Goal: Communication & Community: Ask a question

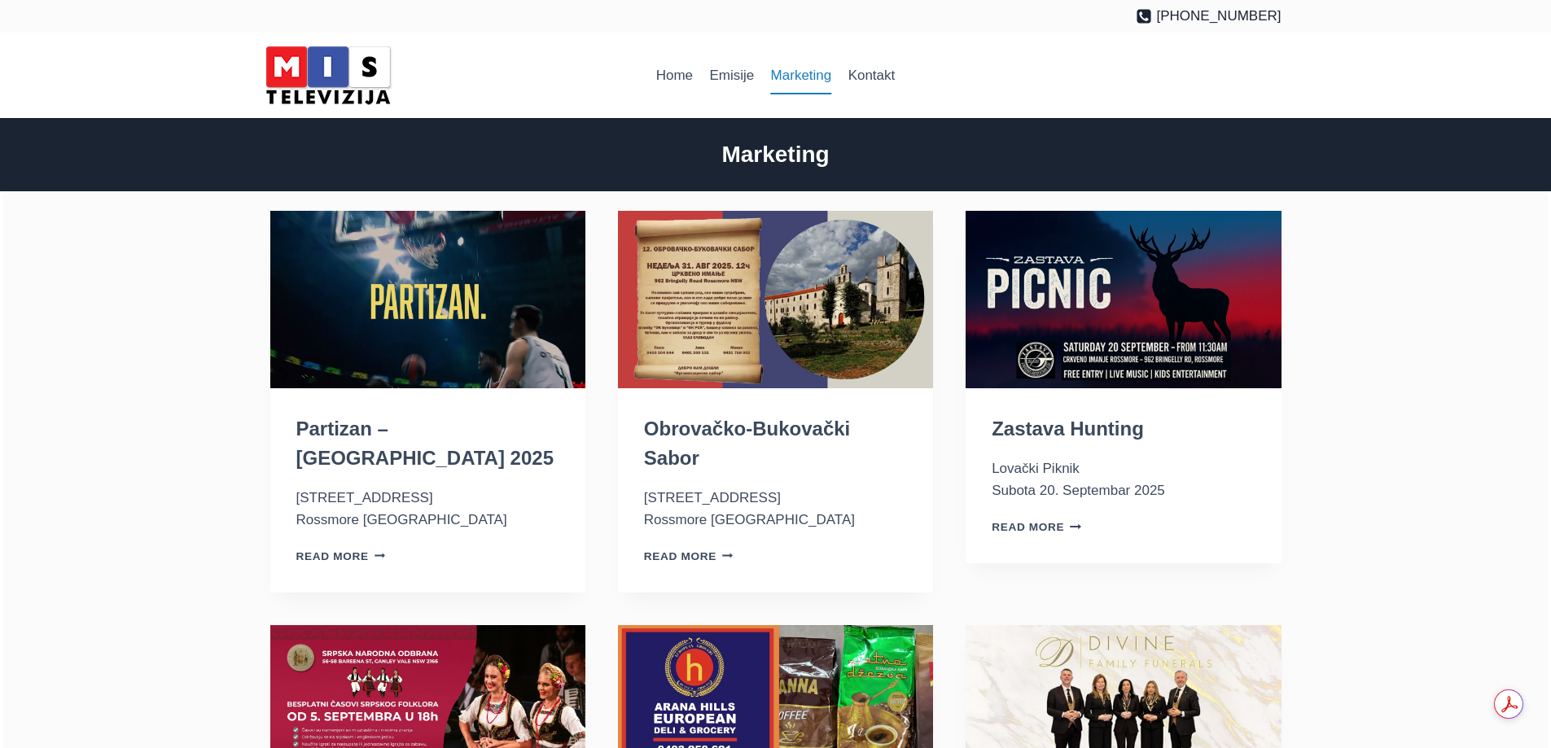
click at [357, 344] on img "Partizan – Australia 2025" at bounding box center [427, 300] width 315 height 178
click at [724, 75] on link "Emisije" at bounding box center [731, 75] width 61 height 39
click at [872, 76] on link "Kontakt" at bounding box center [872, 75] width 64 height 39
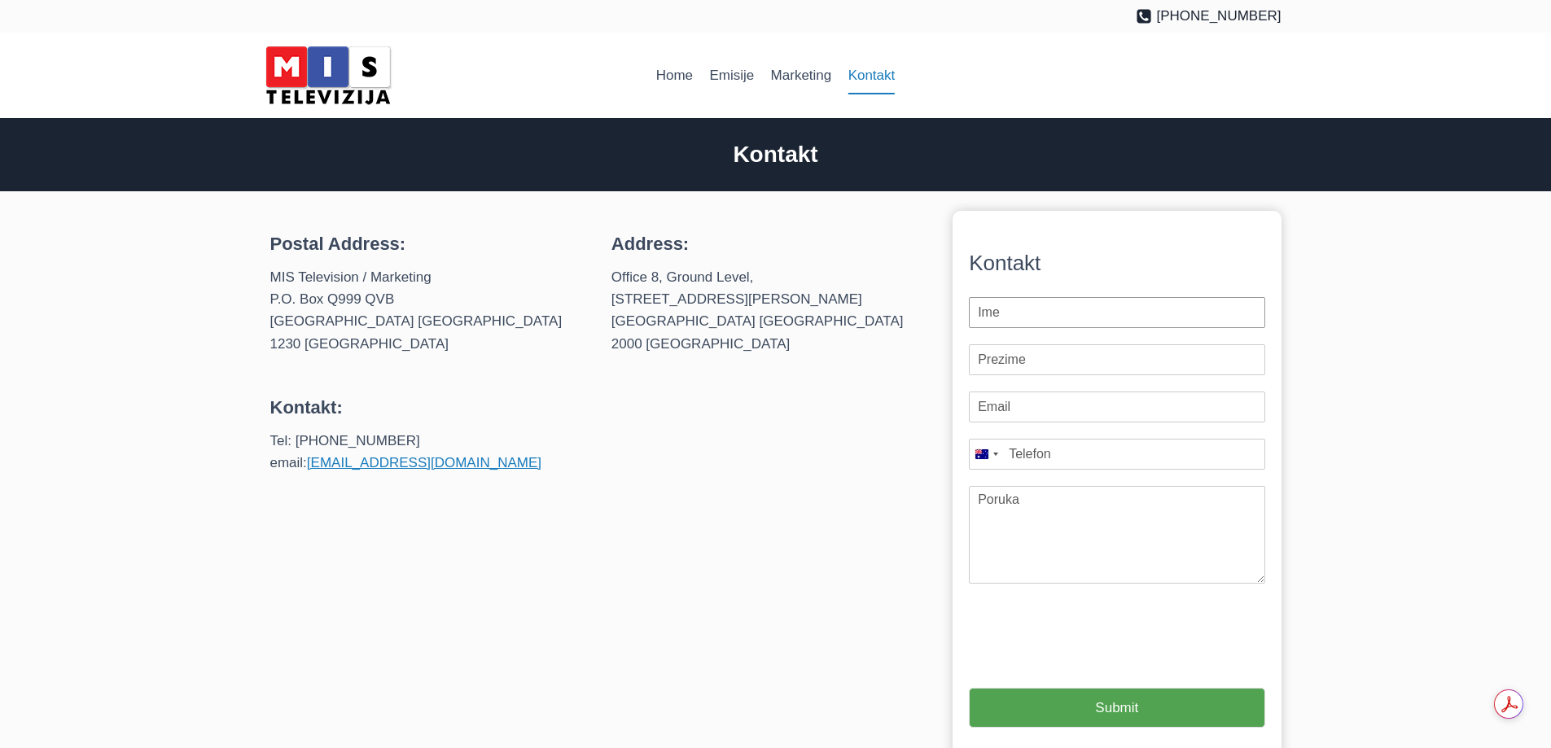
click at [1001, 309] on input "First Name *" at bounding box center [1117, 312] width 296 height 31
click at [1019, 410] on input "Email *" at bounding box center [1117, 407] width 296 height 31
click at [1028, 321] on input "First Name *" at bounding box center [1117, 312] width 296 height 31
click at [1024, 413] on input "Email *" at bounding box center [1117, 407] width 296 height 31
paste input "sergejance@yahoo.com.a"
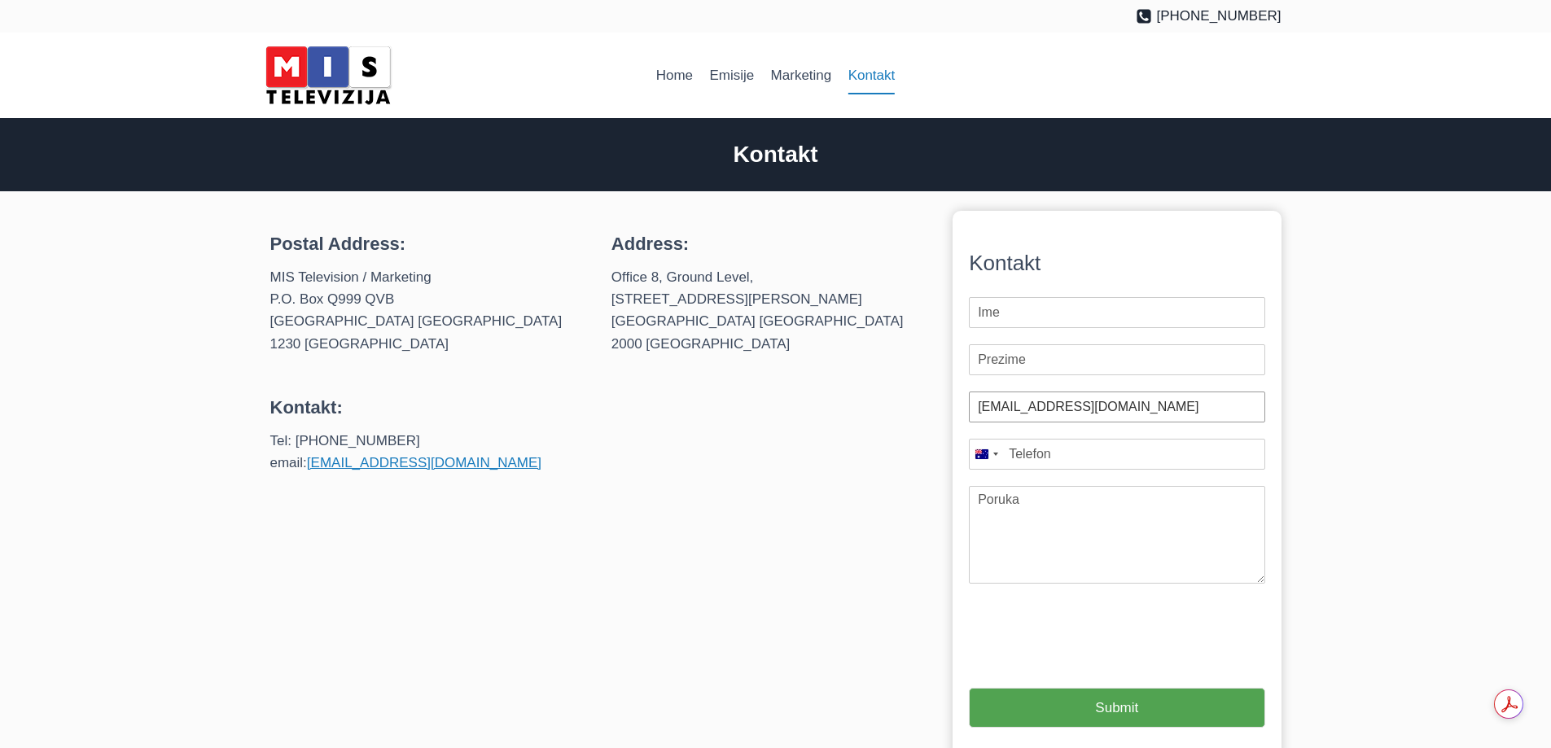
type input "sergejance@yahoo.com.au"
click at [979, 321] on input "First Name *" at bounding box center [1117, 312] width 296 height 31
type input "srdjan"
click at [1011, 353] on input "Last Name *" at bounding box center [1117, 359] width 296 height 31
type input "l"
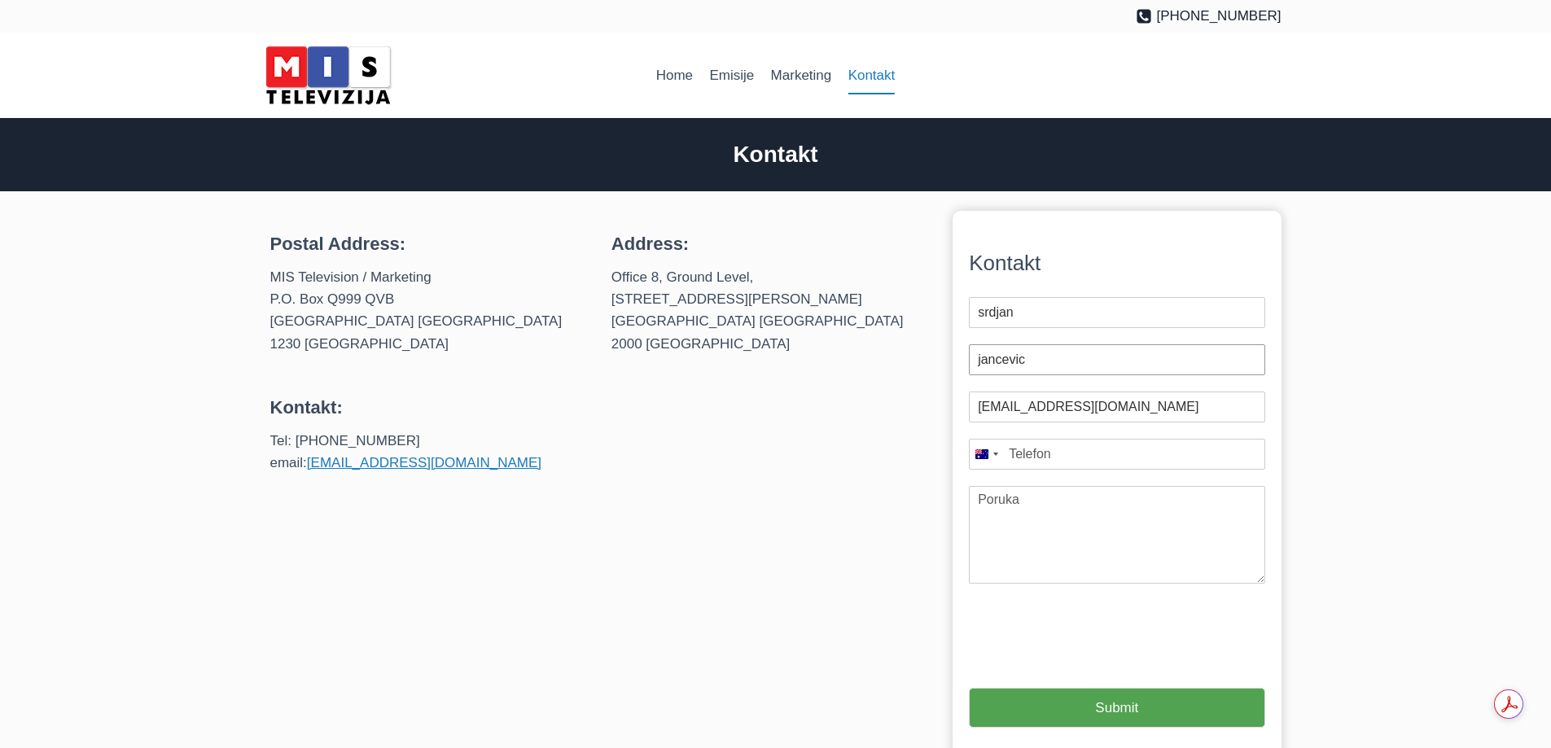
type input "jancevic"
click at [1069, 518] on textarea "Message" at bounding box center [1117, 535] width 296 height 98
paste textarea "Pozdrav svima , Pregled mesecnog programa nisam primio duze vremena . Proverio …"
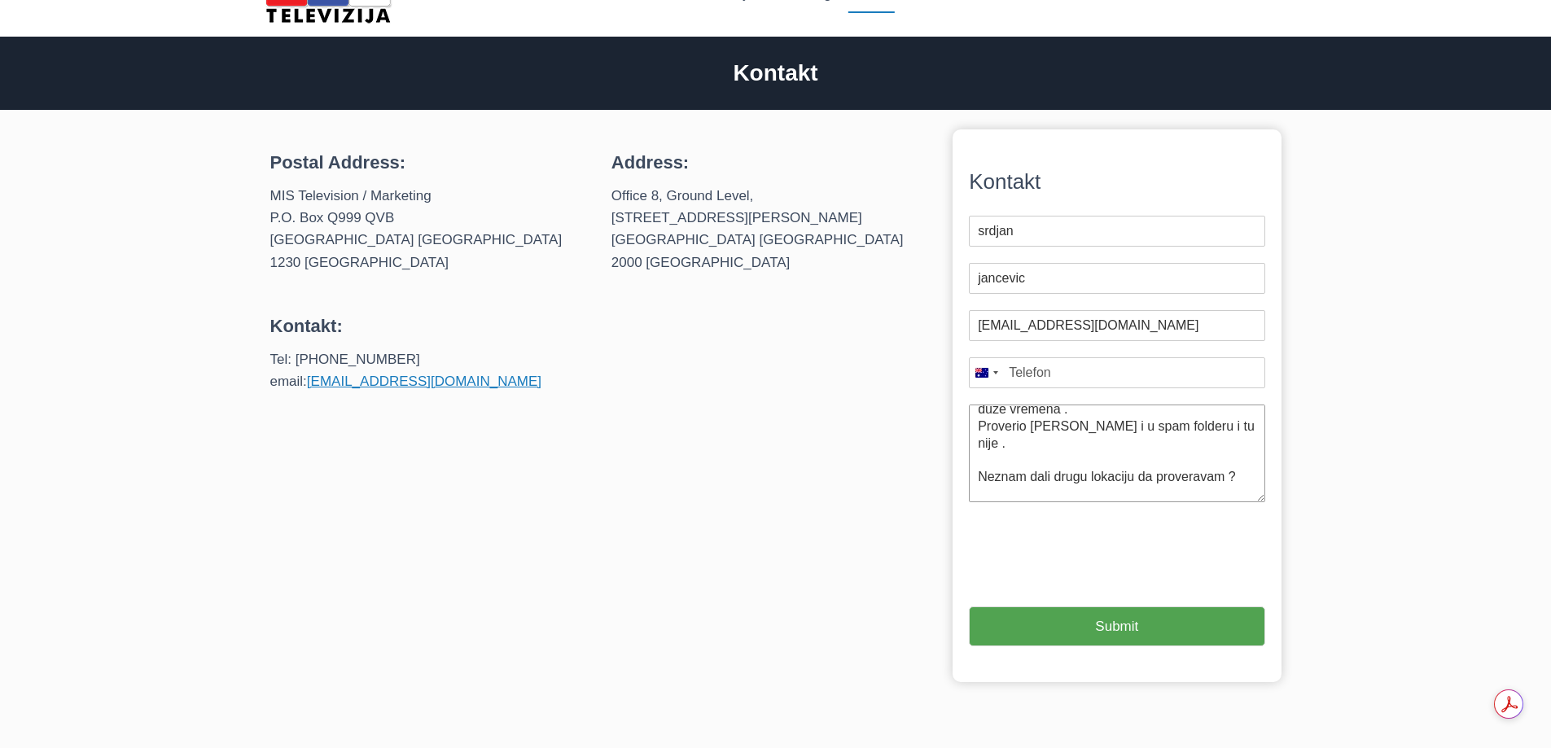
scroll to position [99, 0]
drag, startPoint x: 974, startPoint y: 426, endPoint x: 1119, endPoint y: 428, distance: 145.0
click at [1119, 429] on textarea "Pozdrav svima , Pregled mesecnog programa nisam primio duze vremena . Proverio …" at bounding box center [1117, 454] width 296 height 98
drag, startPoint x: 1118, startPoint y: 441, endPoint x: 1128, endPoint y: 441, distance: 9.8
click at [1120, 441] on textarea "Pozdrav svima , Pregled mesecnog programa nisam primio duze vremena . Proverio …" at bounding box center [1117, 454] width 296 height 98
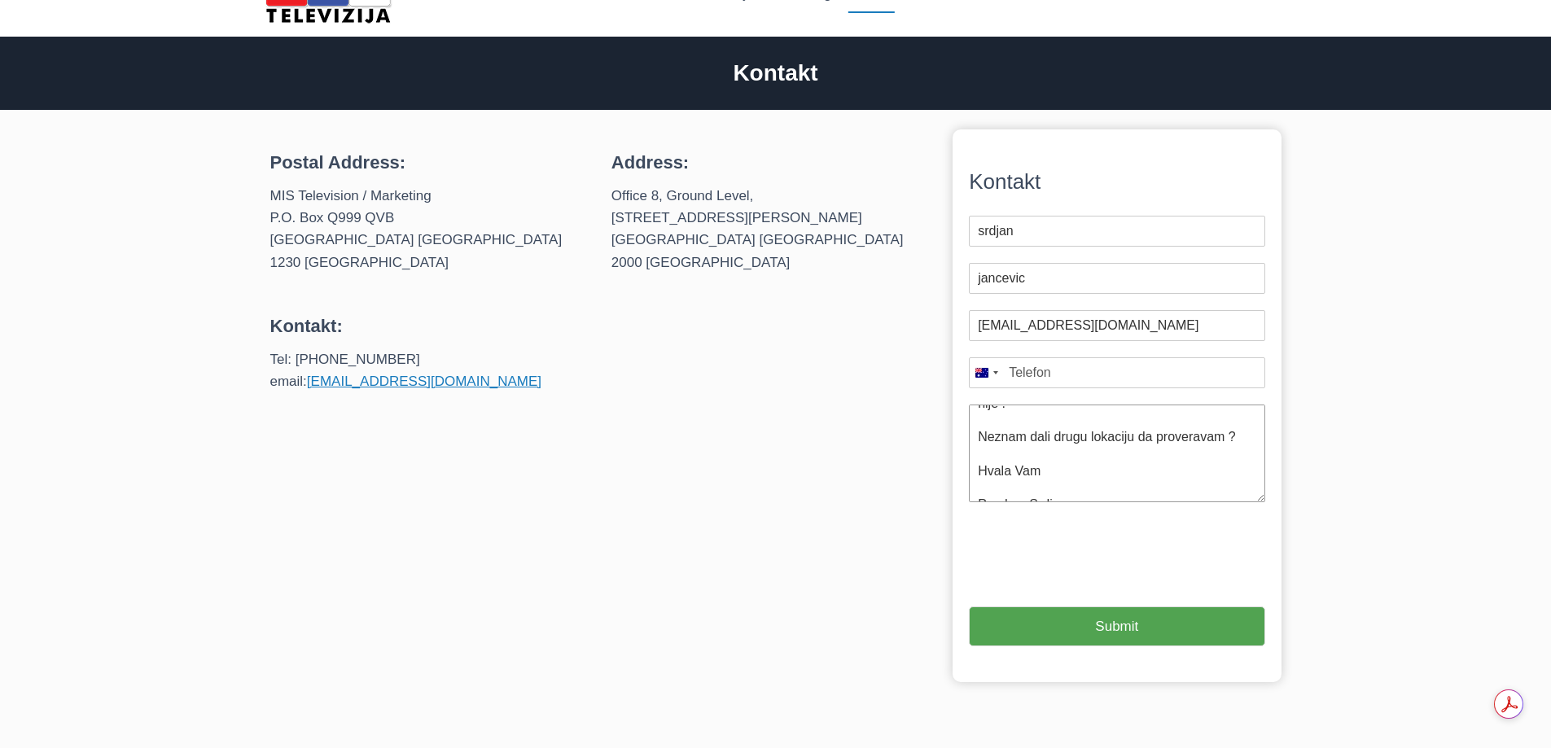
drag, startPoint x: 1236, startPoint y: 421, endPoint x: 974, endPoint y: 428, distance: 262.3
click at [974, 428] on textarea "Pozdrav svima , Pregled mesecnog programa nisam primio duze vremena . Proverio …" at bounding box center [1117, 454] width 296 height 98
click at [986, 437] on textarea "Pozdrav svima , Pregled mesecnog programa nisam primio duze vremena . Proverio …" at bounding box center [1117, 454] width 296 height 98
type textarea "Pozdrav svima , Pregled mesecnog programa nisam primio duze vremena . Proverio …"
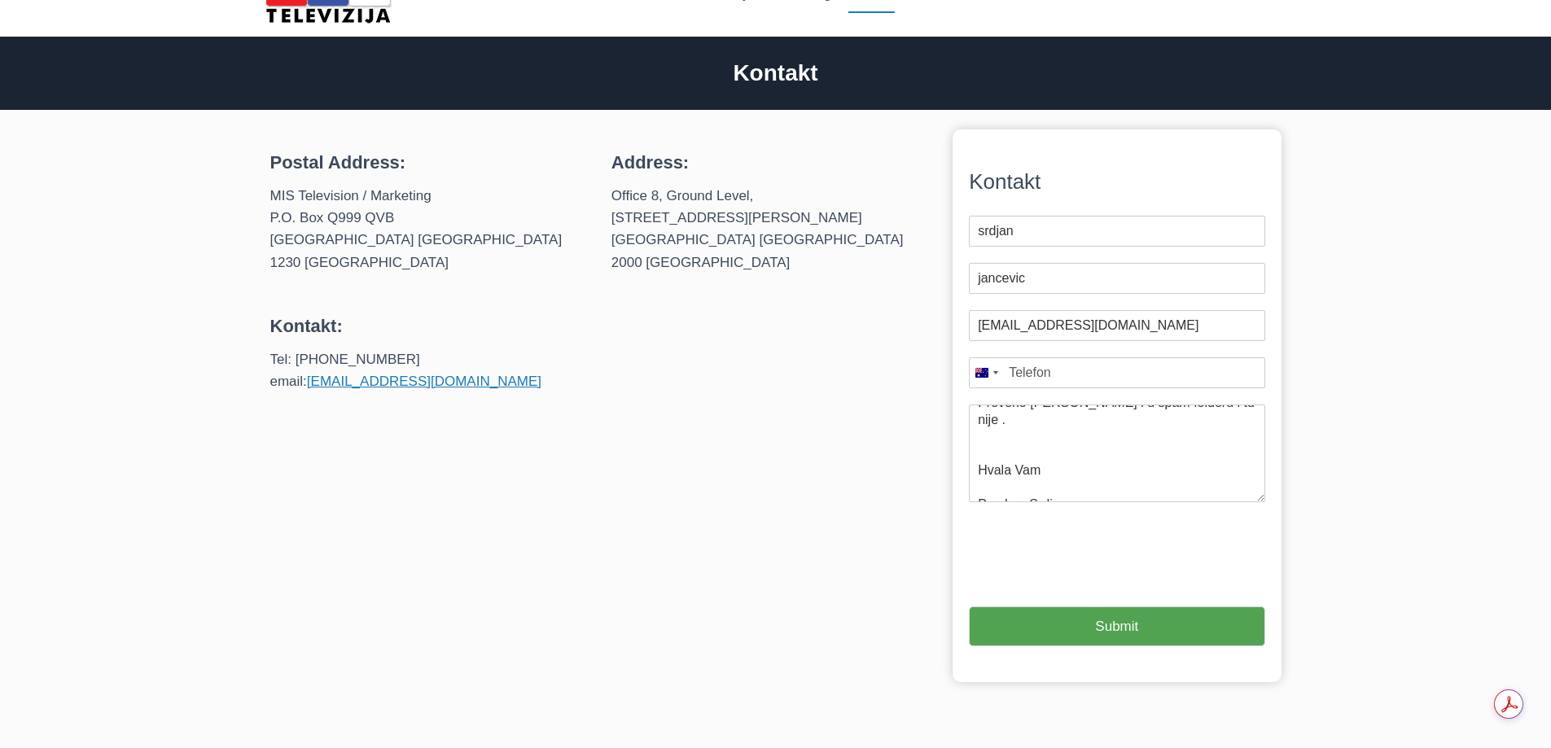
type input "1"
click at [1029, 623] on button "Submit" at bounding box center [1117, 627] width 296 height 40
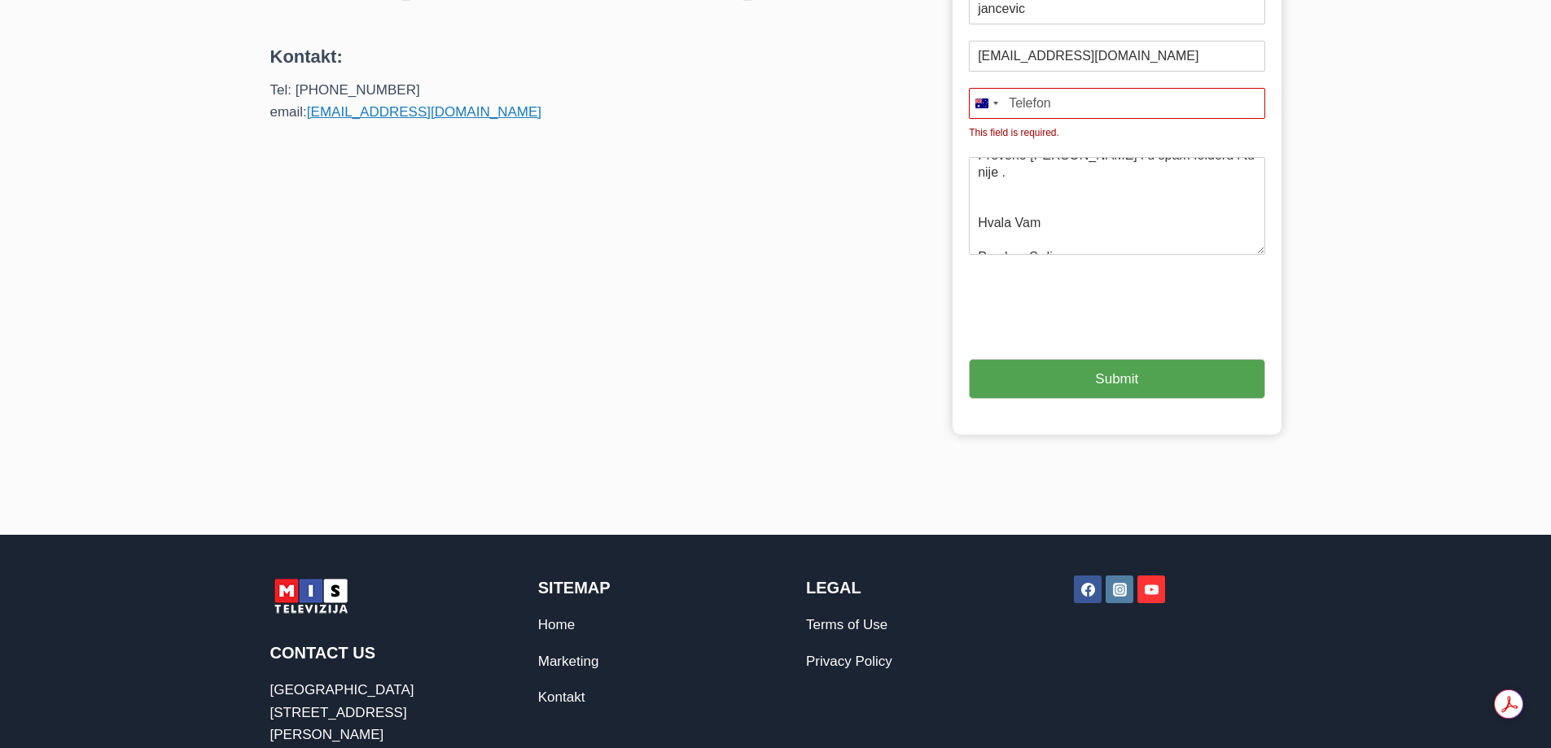
scroll to position [369, 0]
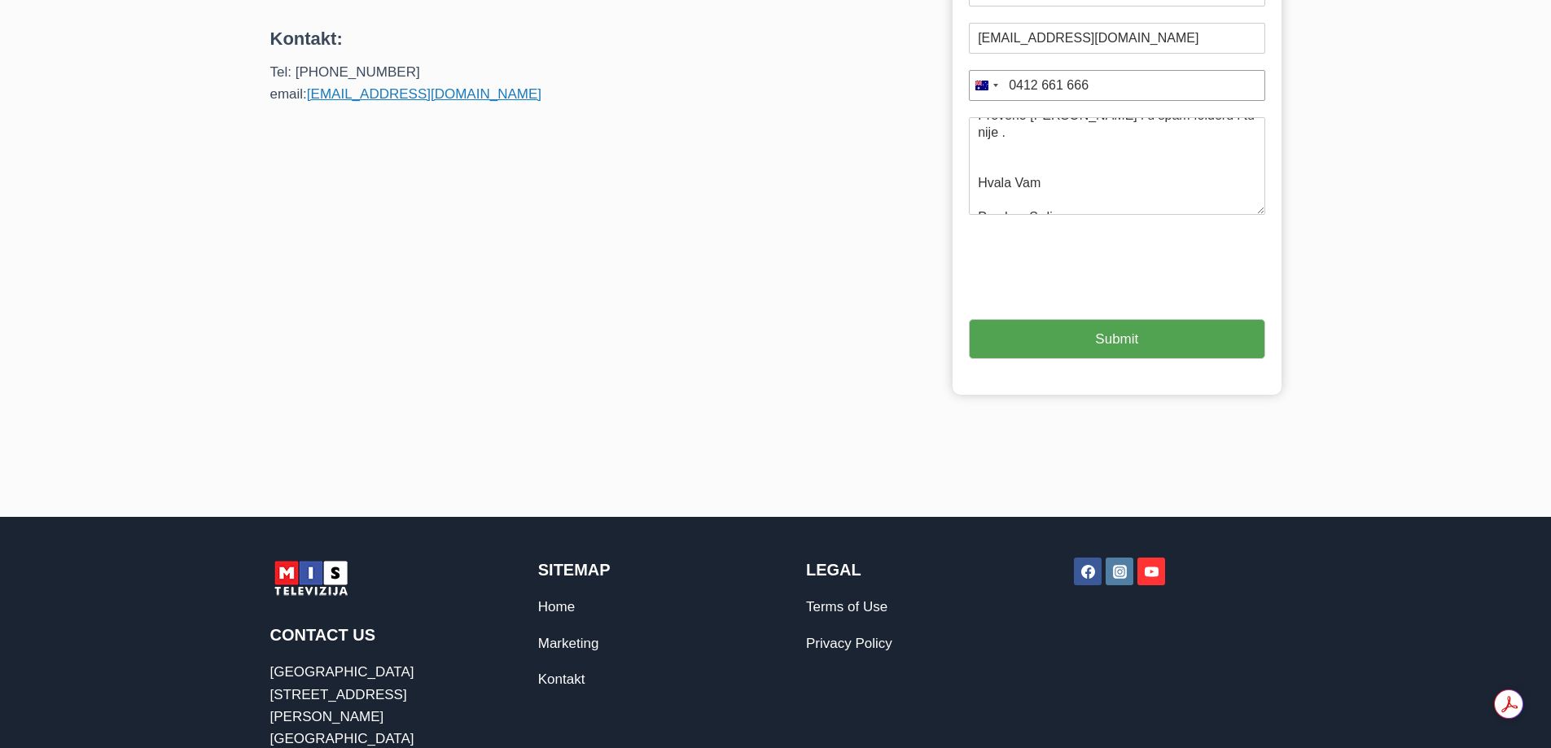
type input "0412 661 666"
click at [1146, 329] on button "Submit" at bounding box center [1117, 339] width 296 height 40
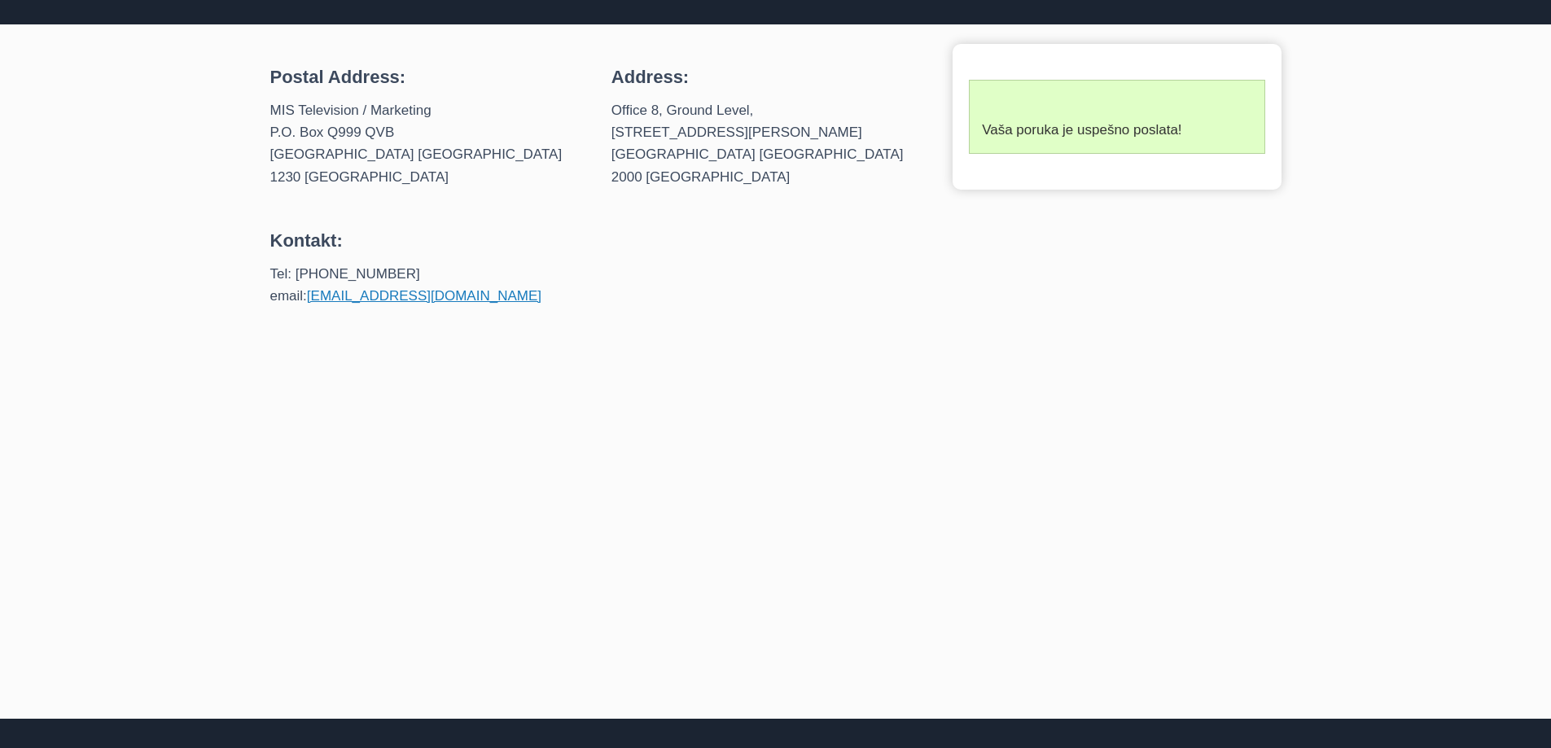
scroll to position [165, 0]
